Goal: Information Seeking & Learning: Learn about a topic

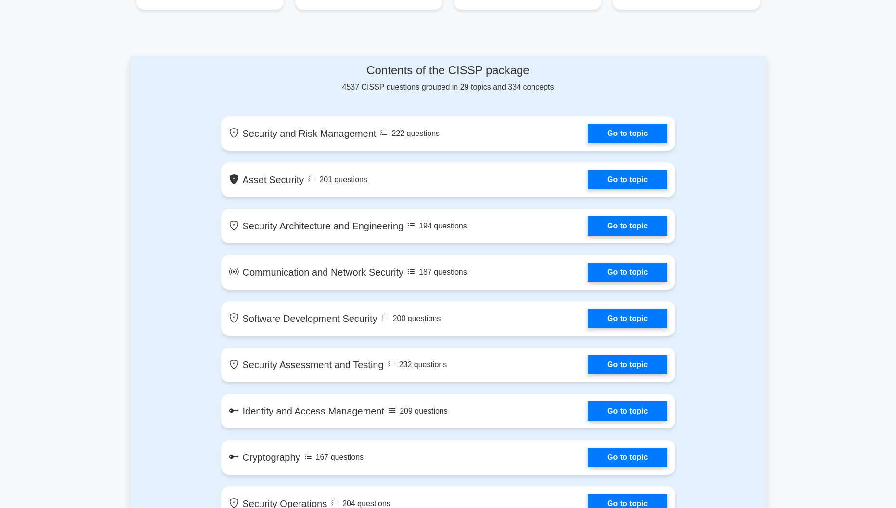
scroll to position [464, 0]
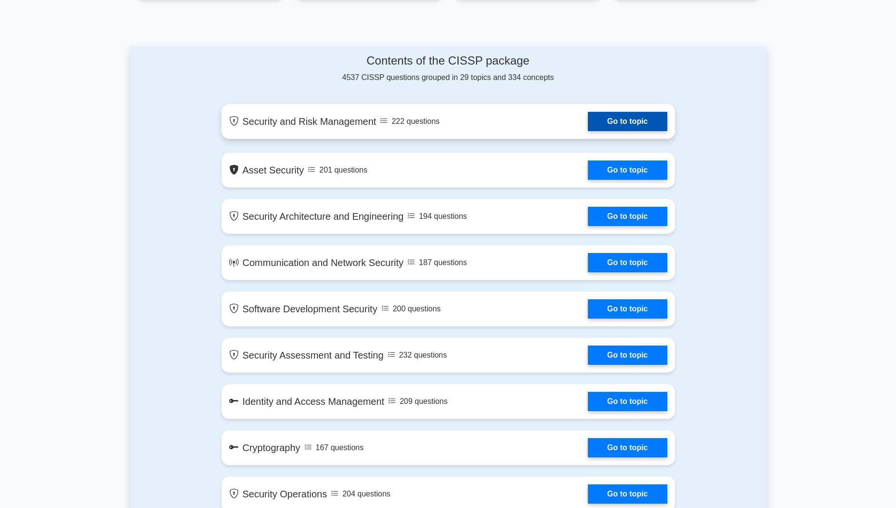
click at [639, 122] on link "Go to topic" at bounding box center [627, 121] width 79 height 19
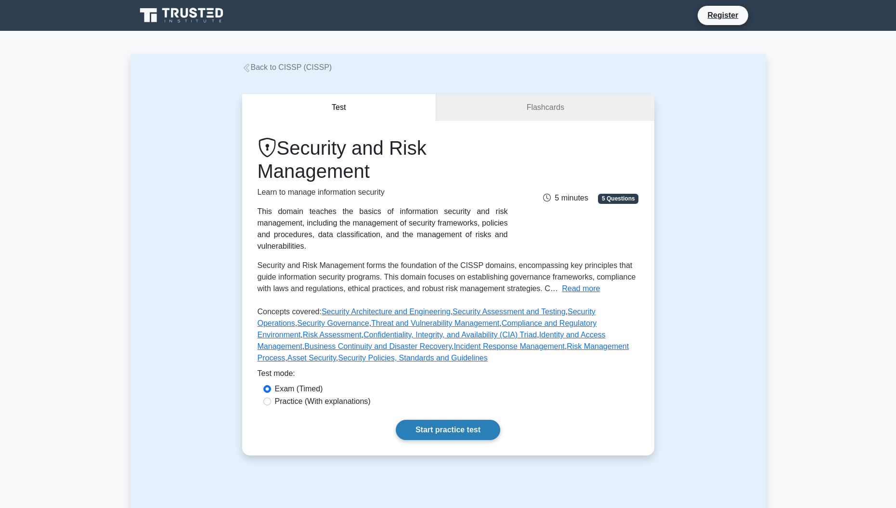
click at [447, 429] on link "Start practice test" at bounding box center [448, 429] width 105 height 20
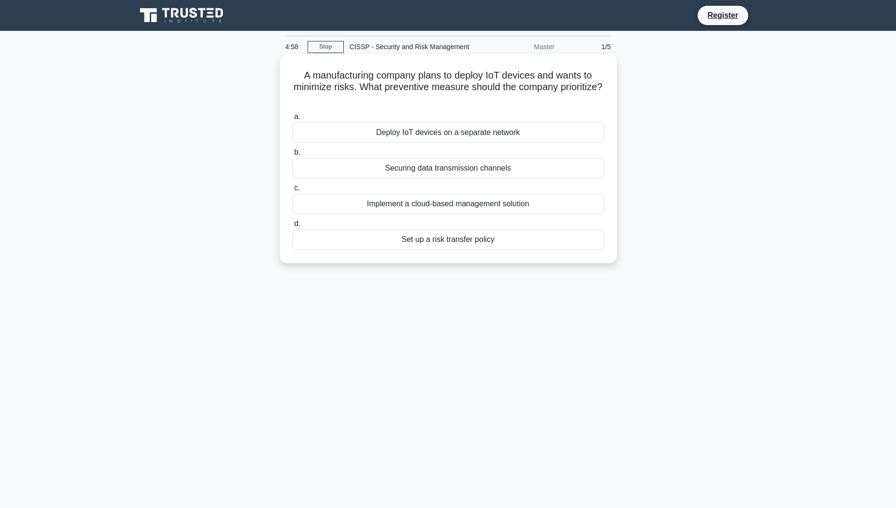
click at [463, 135] on div "Deploy IoT devices on a separate network" at bounding box center [448, 132] width 312 height 20
click at [292, 120] on input "a. Deploy IoT devices on a separate network" at bounding box center [292, 117] width 0 height 6
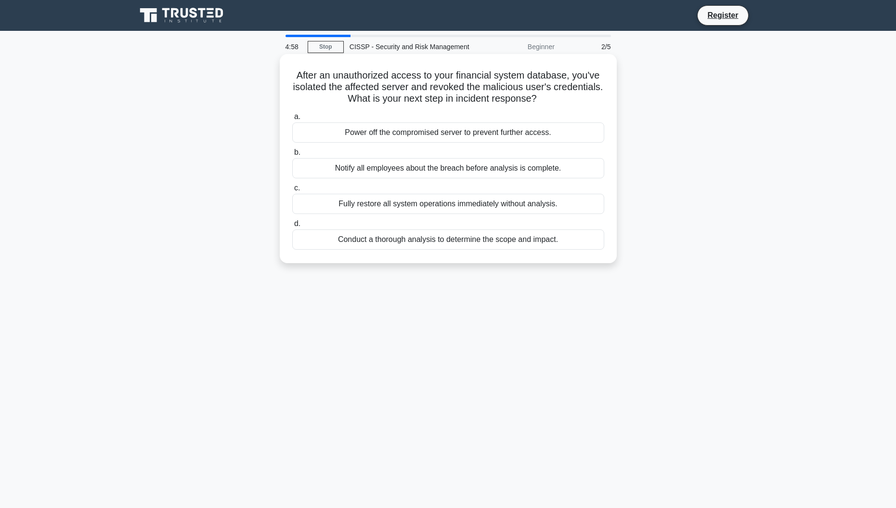
click at [449, 173] on div "Notify all employees about the breach before analysis is complete." at bounding box center [448, 168] width 312 height 20
click at [292, 156] on input "b. Notify all employees about the breach before analysis is complete." at bounding box center [292, 152] width 0 height 6
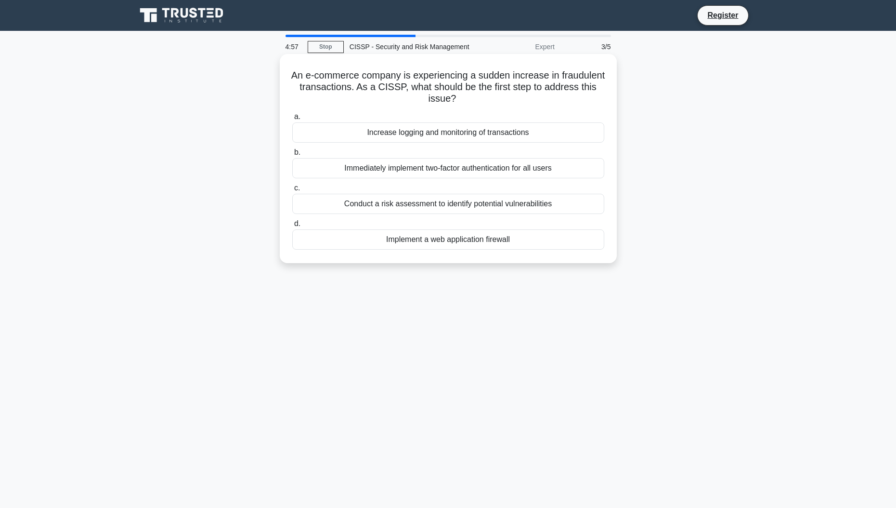
click at [452, 143] on div "Increase logging and monitoring of transactions" at bounding box center [448, 132] width 312 height 20
click at [292, 120] on input "a. Increase logging and monitoring of transactions" at bounding box center [292, 117] width 0 height 6
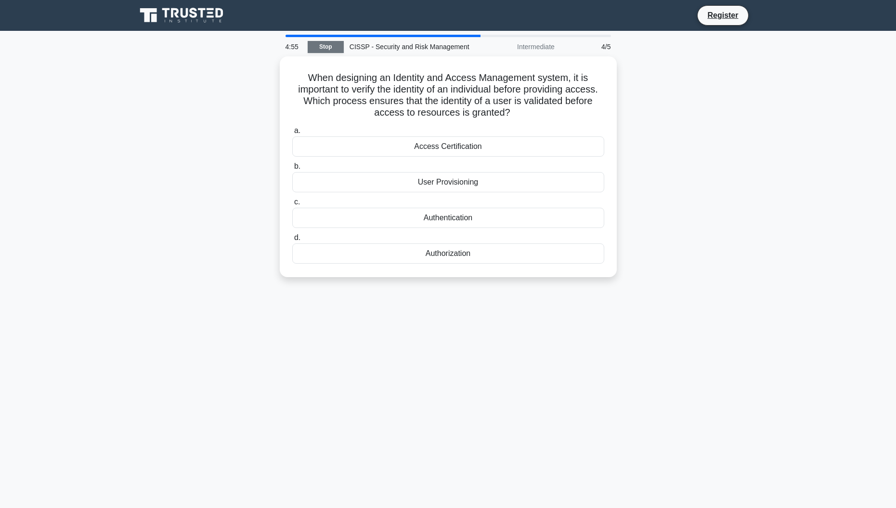
click at [337, 48] on link "Stop" at bounding box center [326, 47] width 36 height 12
